Goal: Transaction & Acquisition: Purchase product/service

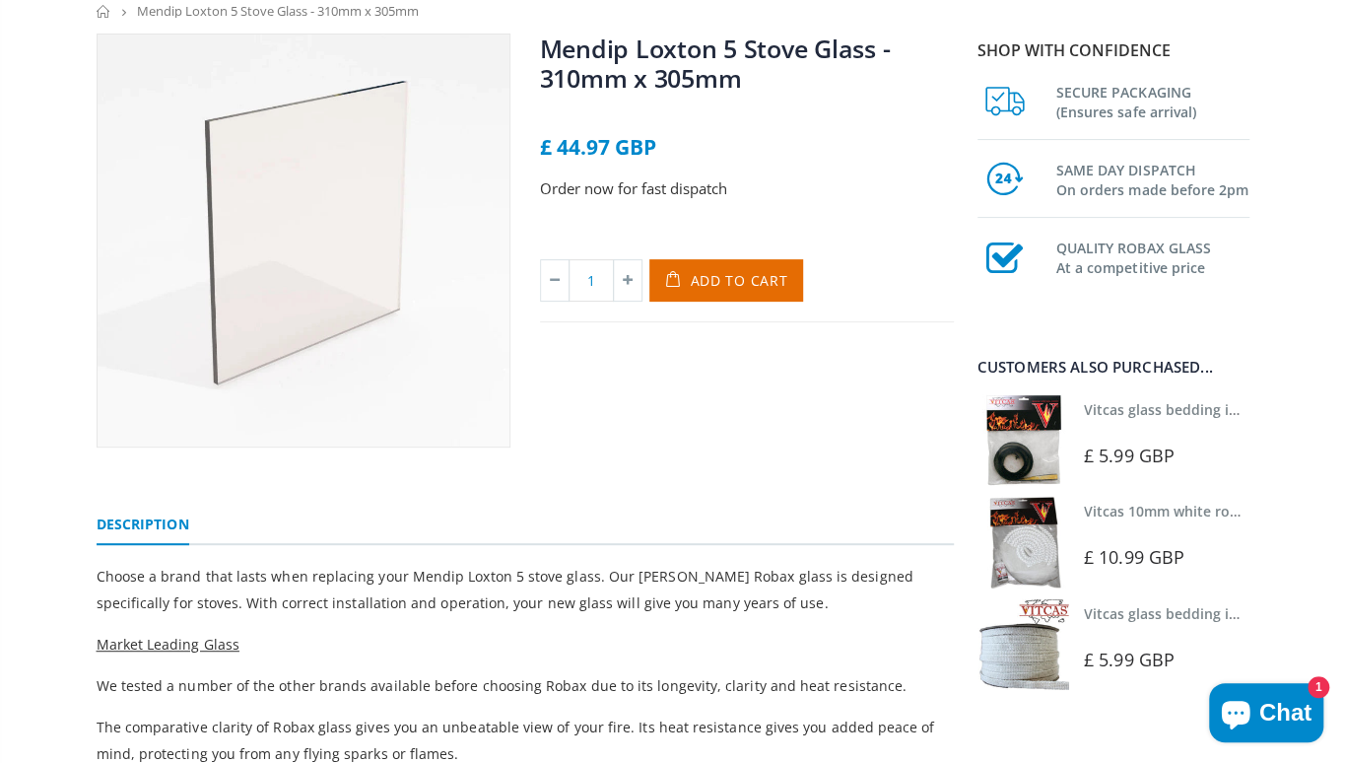
scroll to position [99, 0]
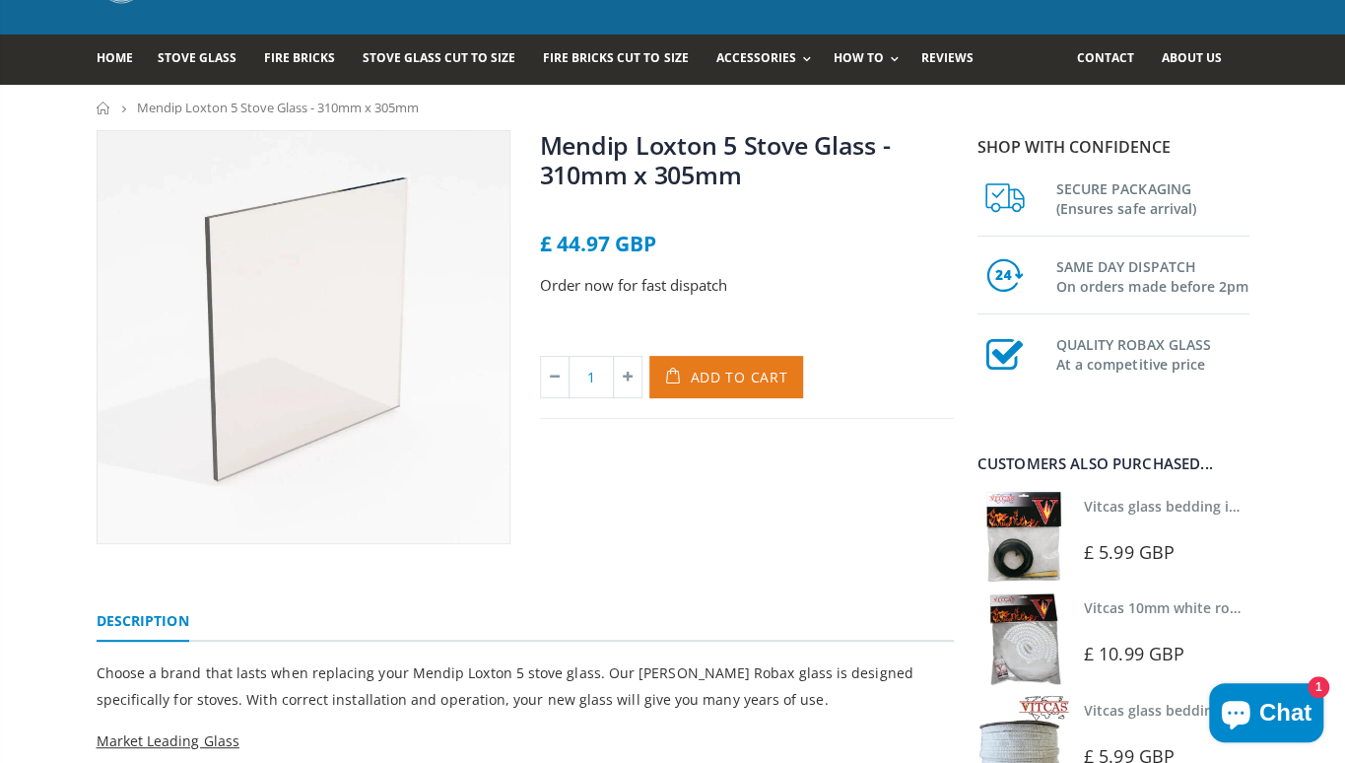
click at [770, 379] on span "Add to Cart" at bounding box center [740, 377] width 98 height 19
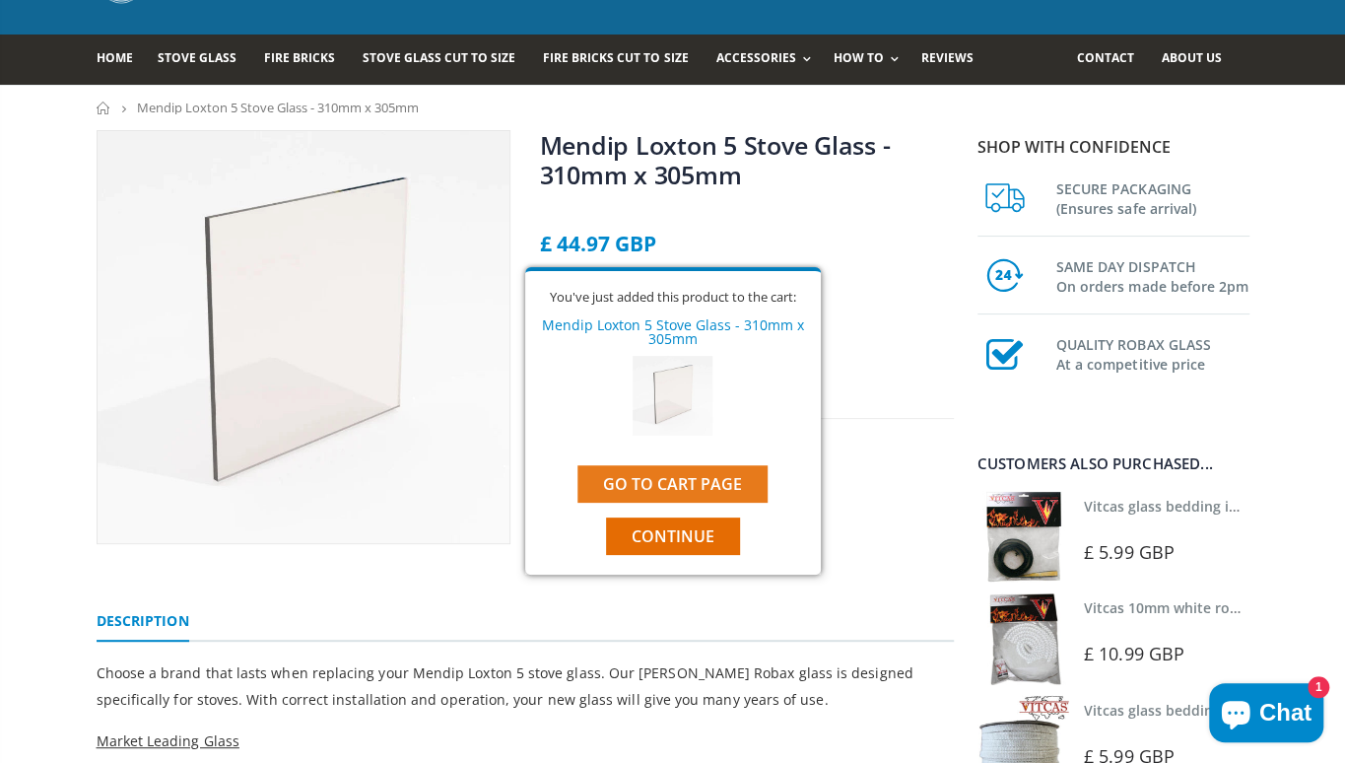
click at [676, 486] on link "Go to cart page" at bounding box center [672, 483] width 190 height 37
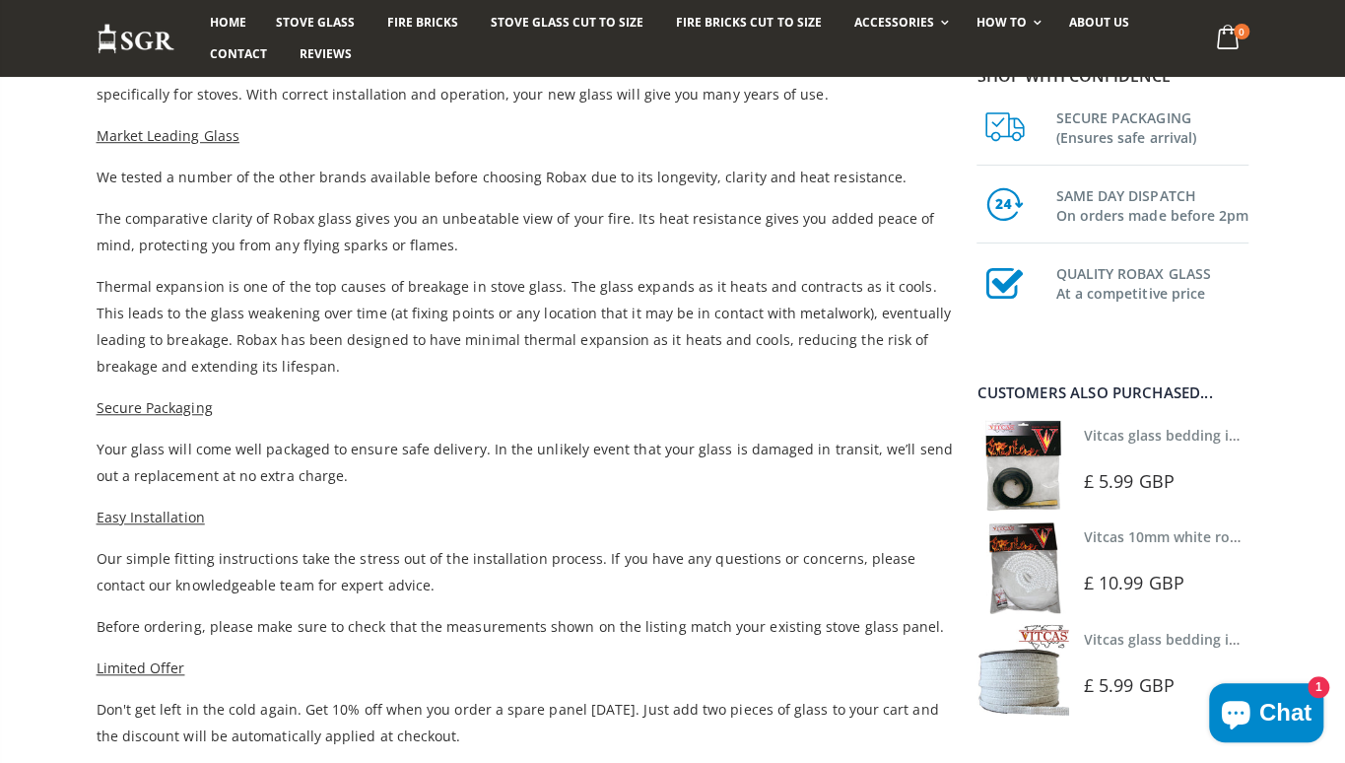
scroll to position [591, 0]
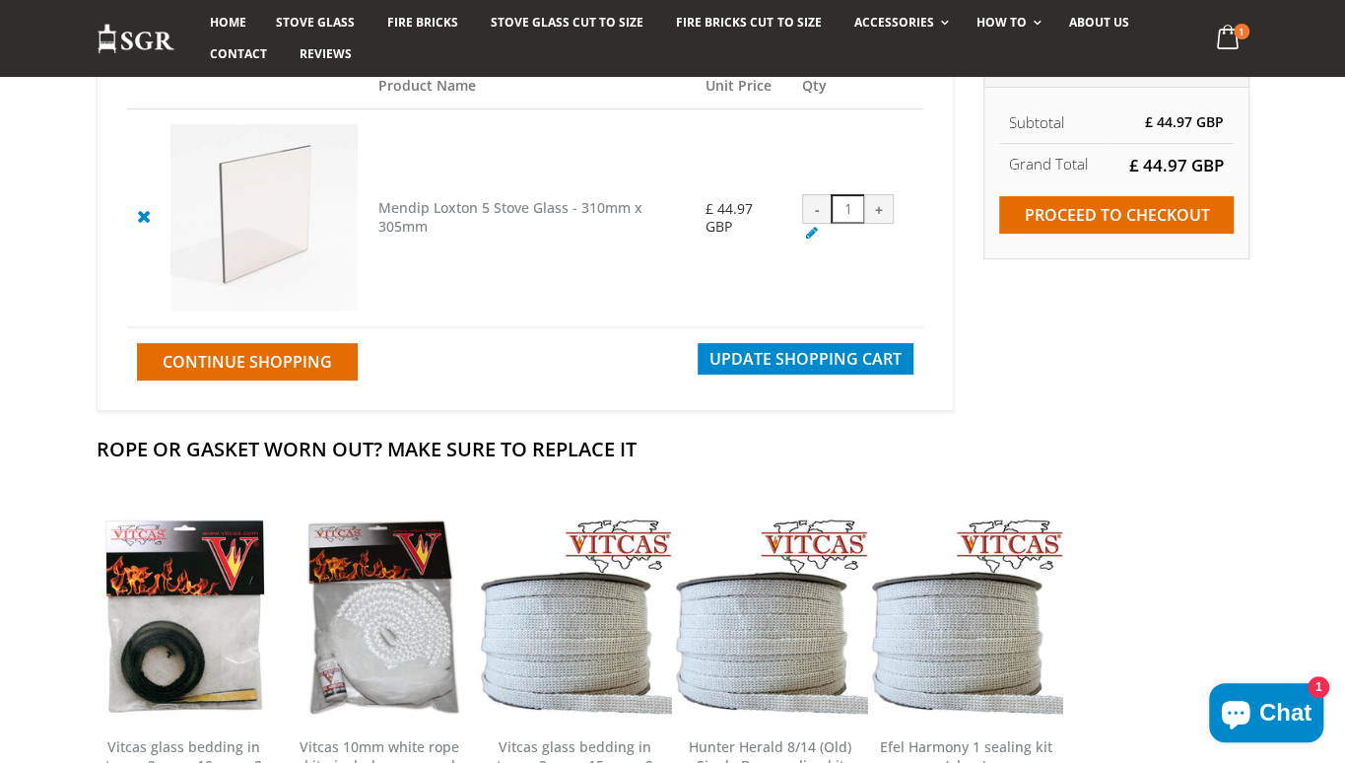
scroll to position [296, 0]
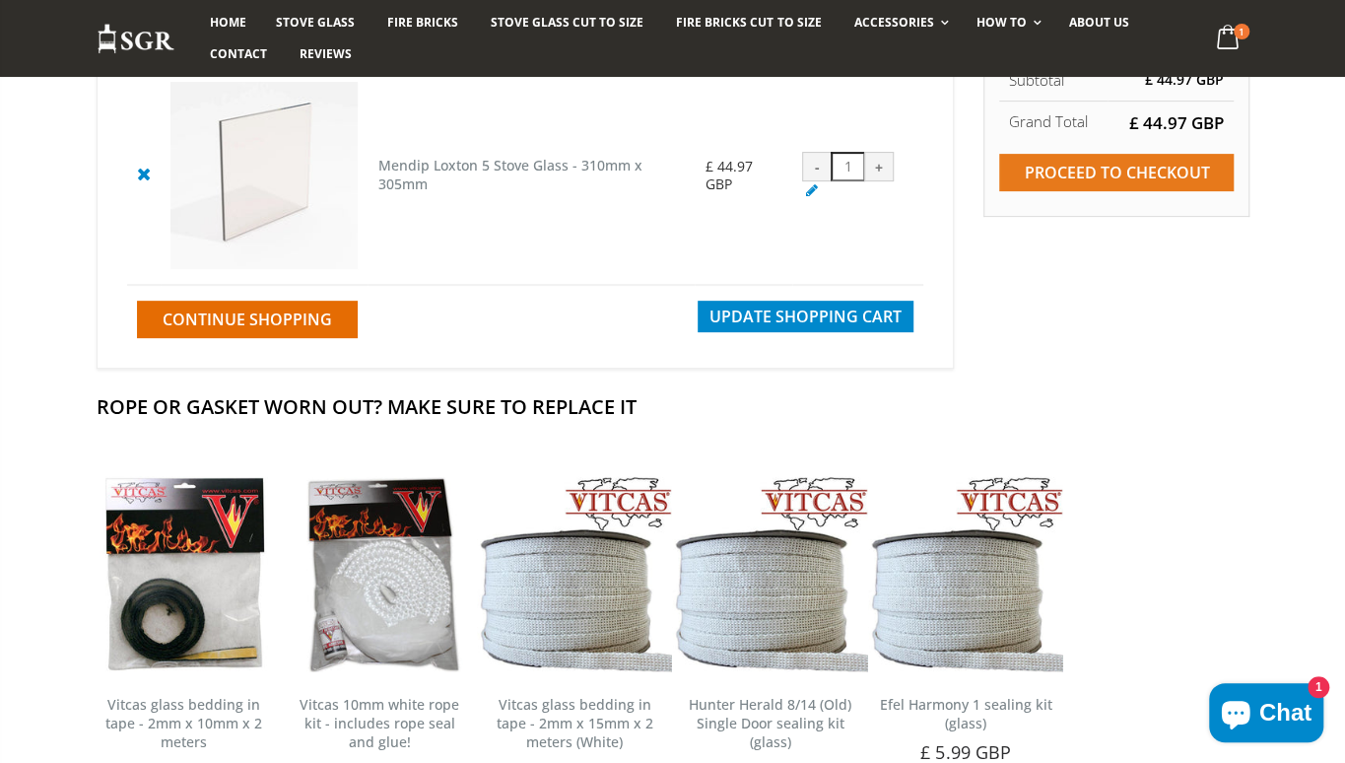
click at [1129, 179] on input "Proceed to checkout" at bounding box center [1116, 172] width 235 height 37
